Goal: Task Accomplishment & Management: Manage account settings

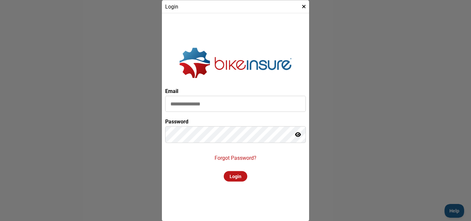
click at [260, 100] on input at bounding box center [235, 104] width 141 height 16
type input "**********"
click at [299, 135] on icon at bounding box center [298, 134] width 6 height 5
click at [237, 176] on div "Login" at bounding box center [236, 176] width 24 height 10
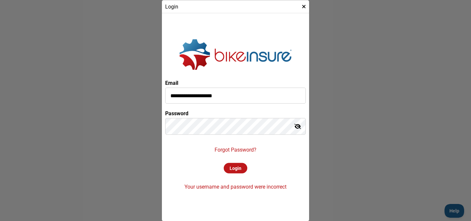
click at [233, 172] on div "Login" at bounding box center [236, 168] width 24 height 10
click at [239, 170] on div "Login" at bounding box center [236, 168] width 24 height 10
click at [235, 149] on p "Forgot Password?" at bounding box center [236, 149] width 42 height 6
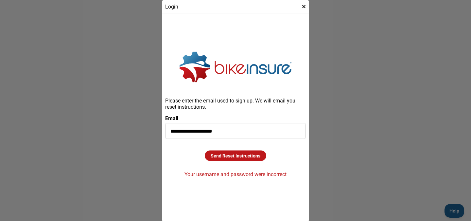
click at [241, 156] on div "Send Reset Instructions" at bounding box center [236, 155] width 62 height 10
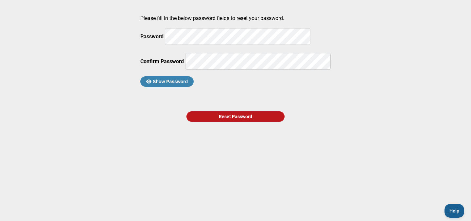
click at [256, 122] on div "Reset Password" at bounding box center [236, 116] width 98 height 10
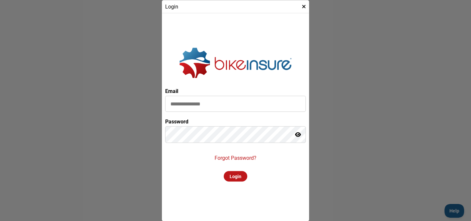
click at [239, 101] on input at bounding box center [235, 104] width 141 height 16
type input "**********"
click at [238, 180] on div "Login" at bounding box center [236, 176] width 24 height 10
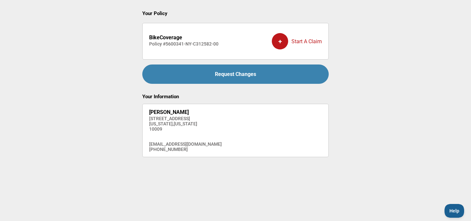
click at [283, 44] on div "+" at bounding box center [280, 41] width 16 height 16
